Goal: Browse casually

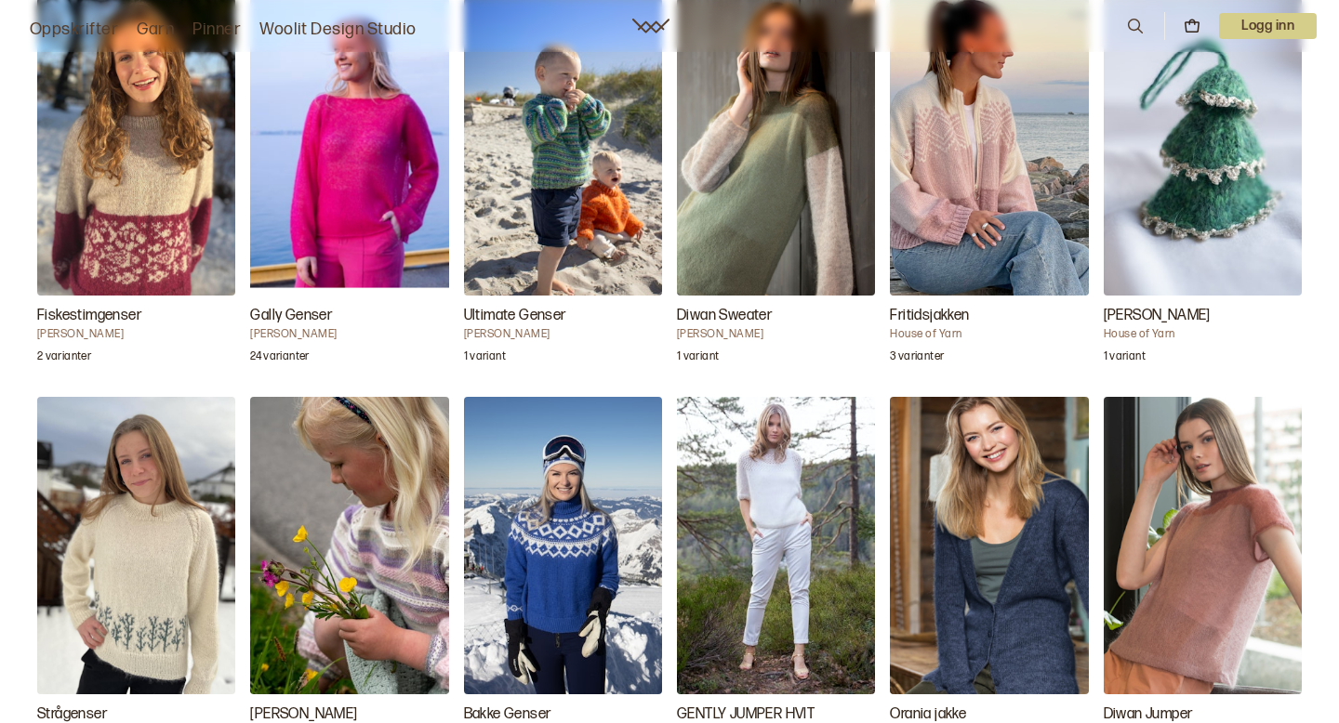
scroll to position [1874, 0]
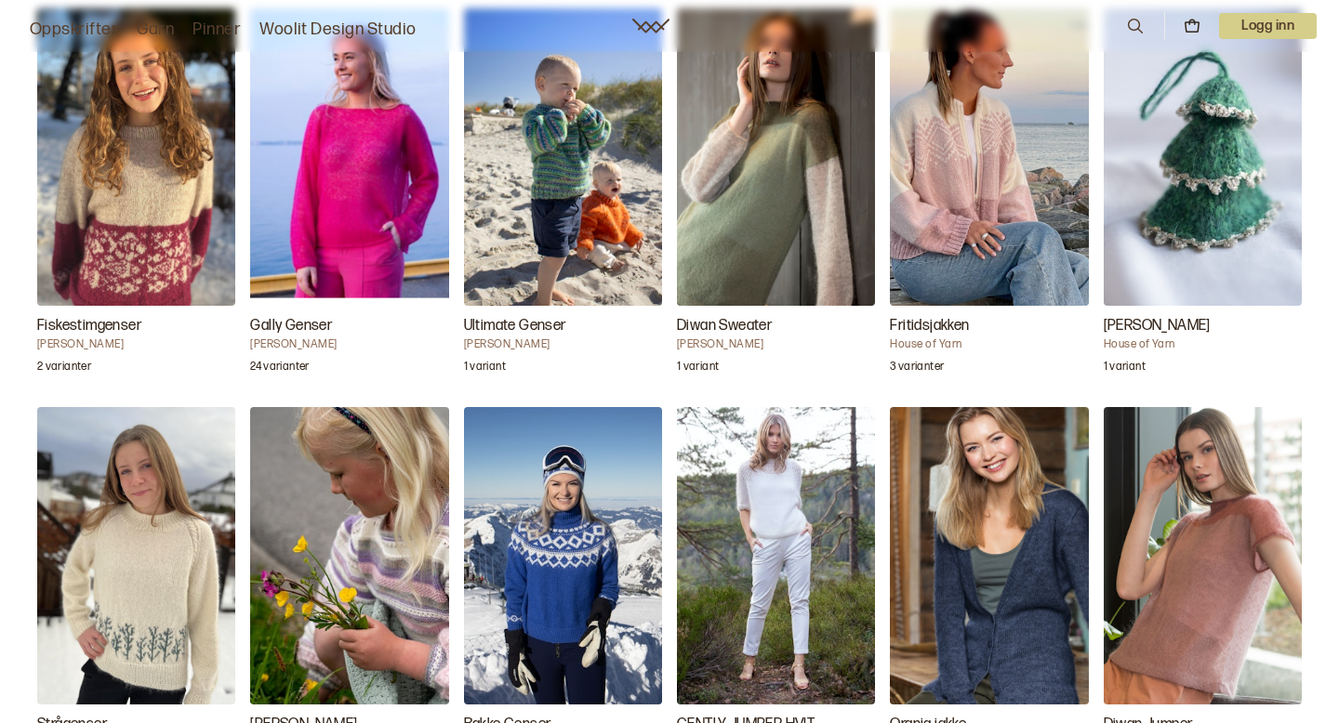
click at [338, 204] on img "Gally Genser" at bounding box center [349, 156] width 198 height 297
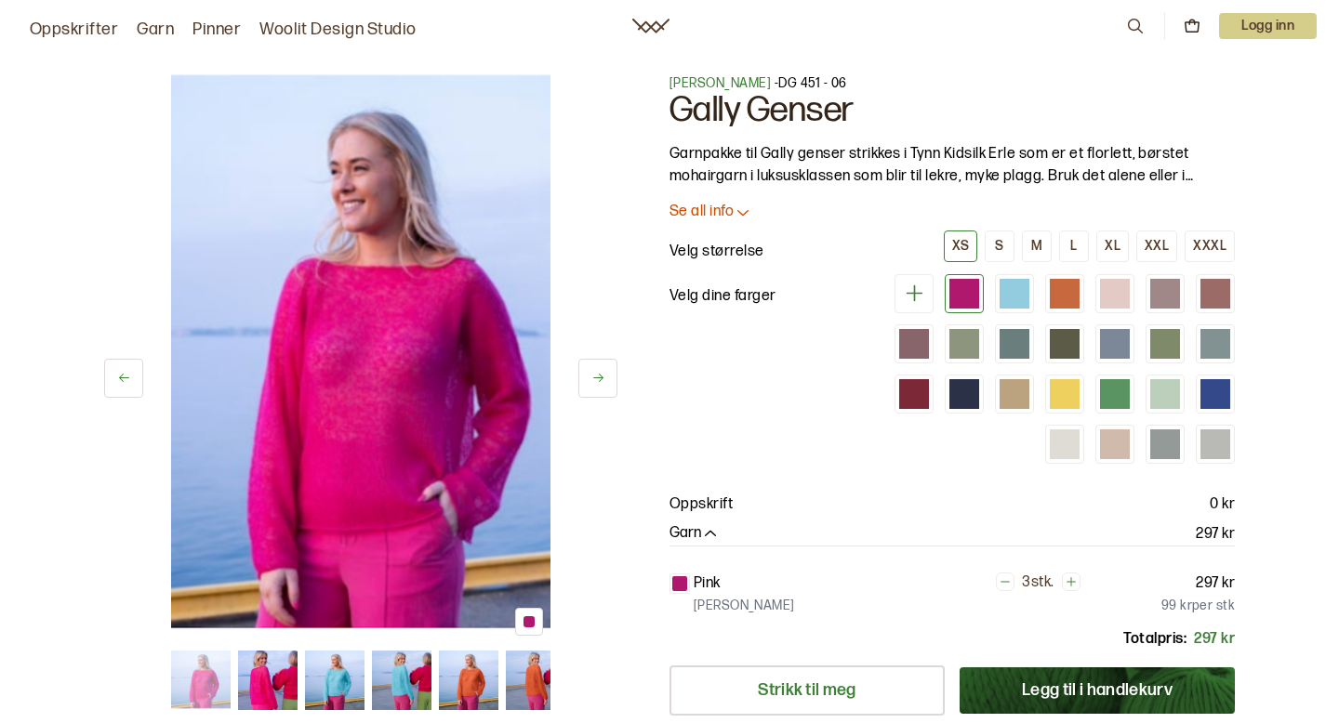
click at [387, 391] on img at bounding box center [360, 358] width 379 height 569
click at [437, 344] on img at bounding box center [360, 358] width 379 height 569
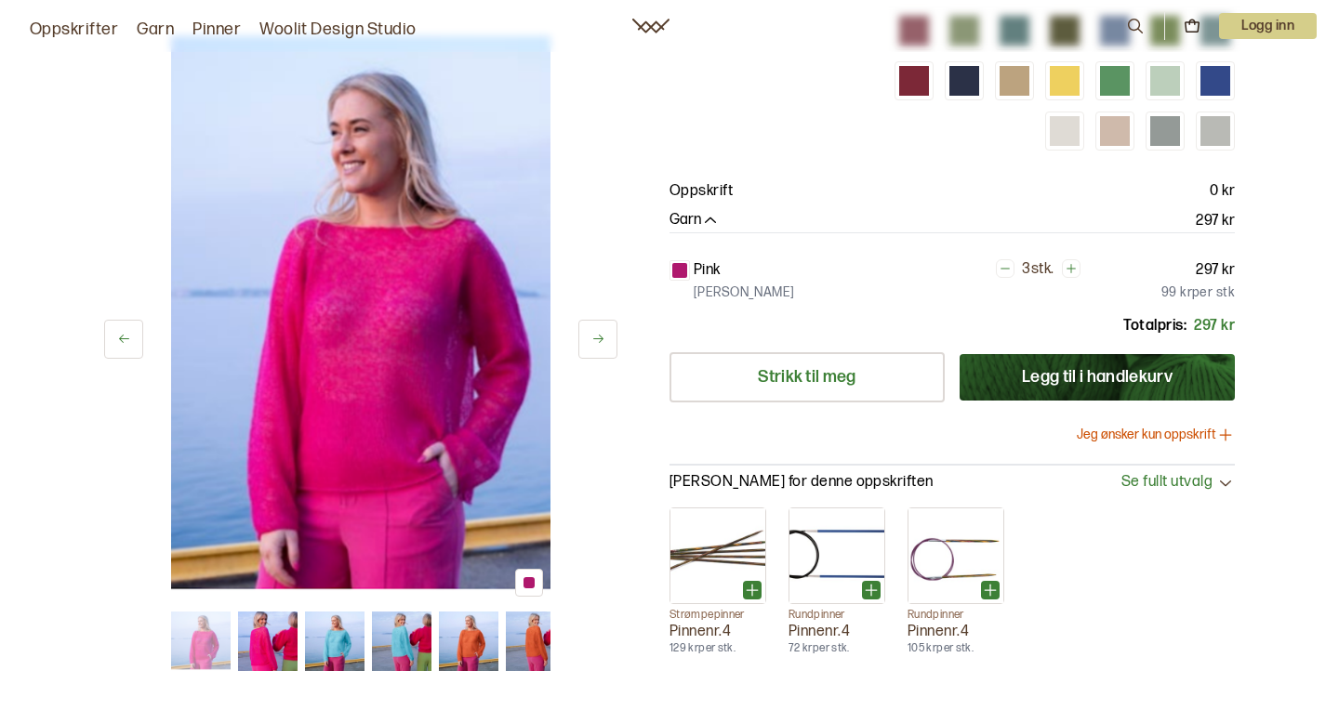
scroll to position [322, 0]
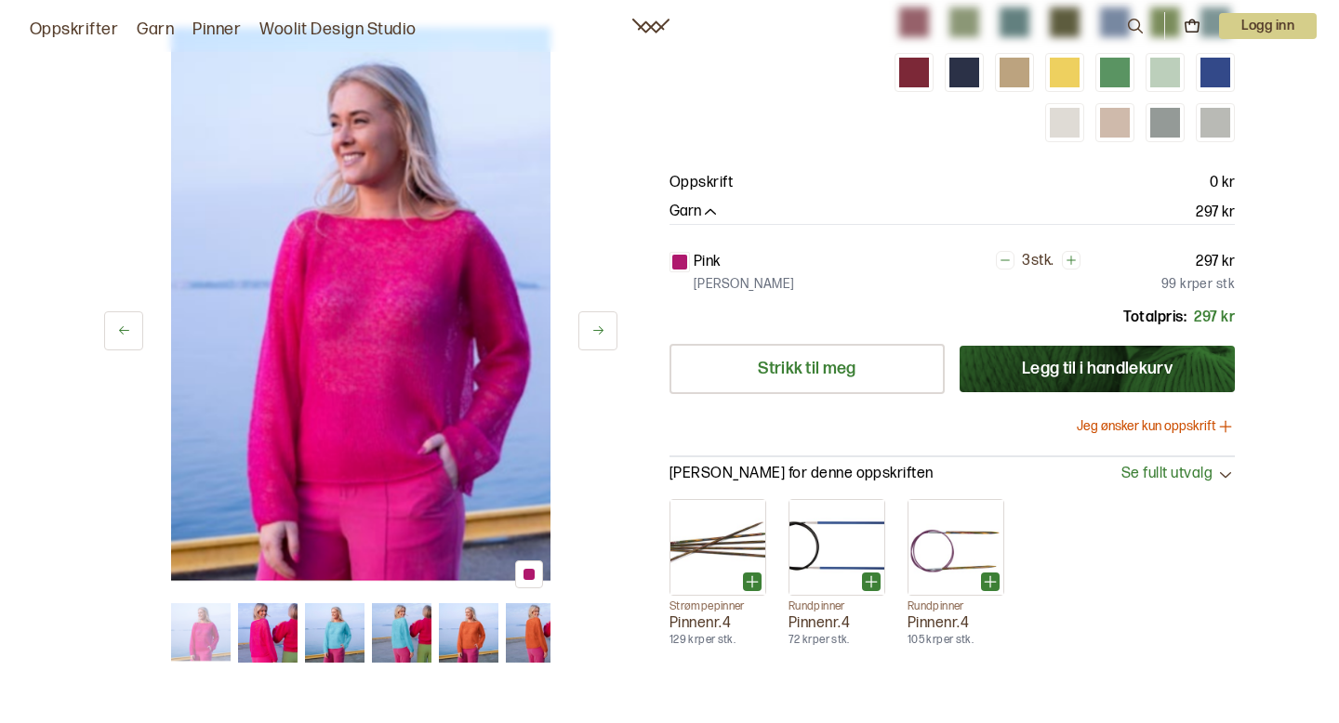
click at [379, 318] on img at bounding box center [360, 311] width 379 height 569
click at [270, 621] on img at bounding box center [267, 632] width 59 height 59
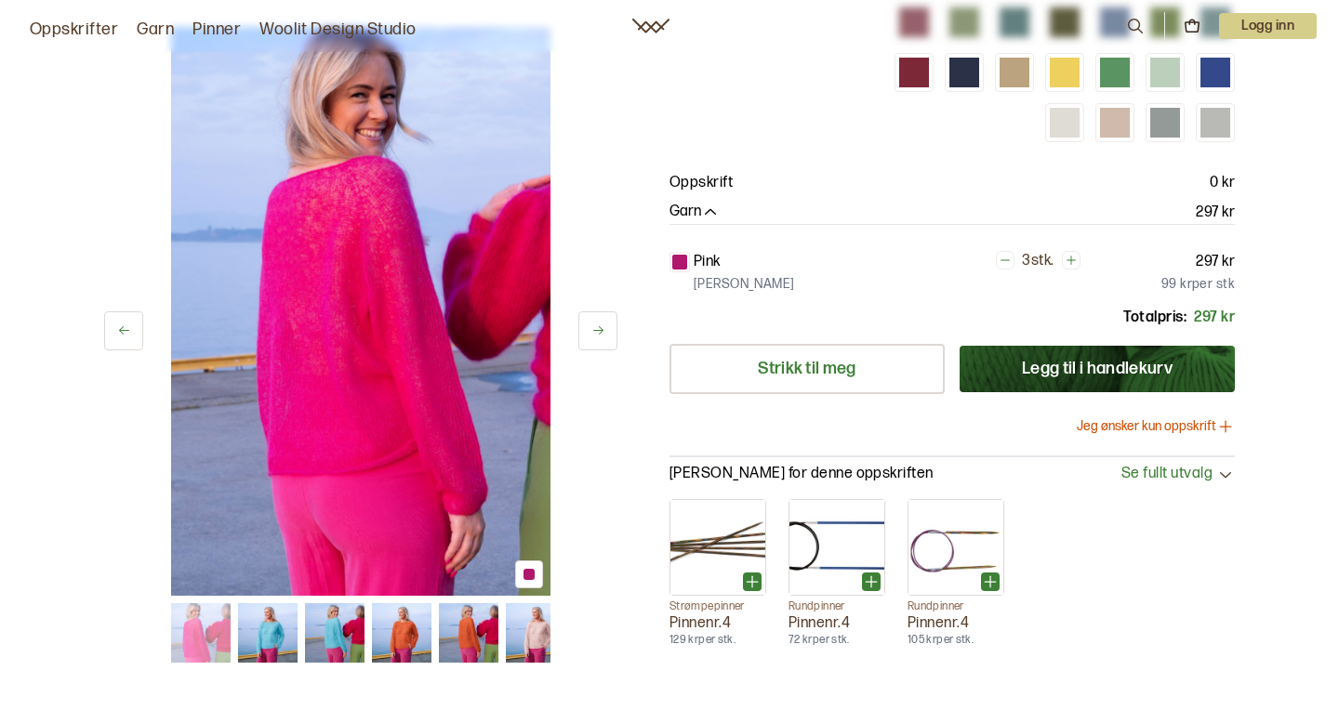
click at [358, 618] on img at bounding box center [334, 632] width 59 height 59
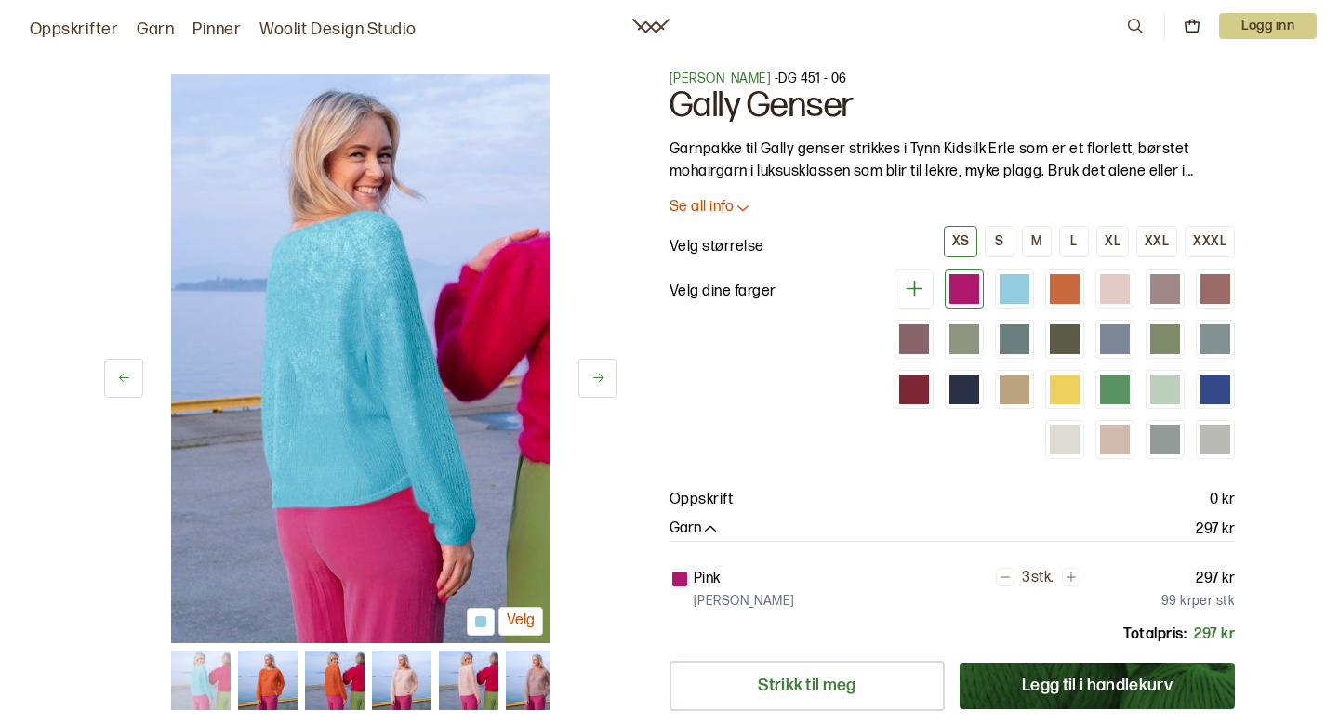
scroll to position [0, 0]
